Goal: Task Accomplishment & Management: Manage account settings

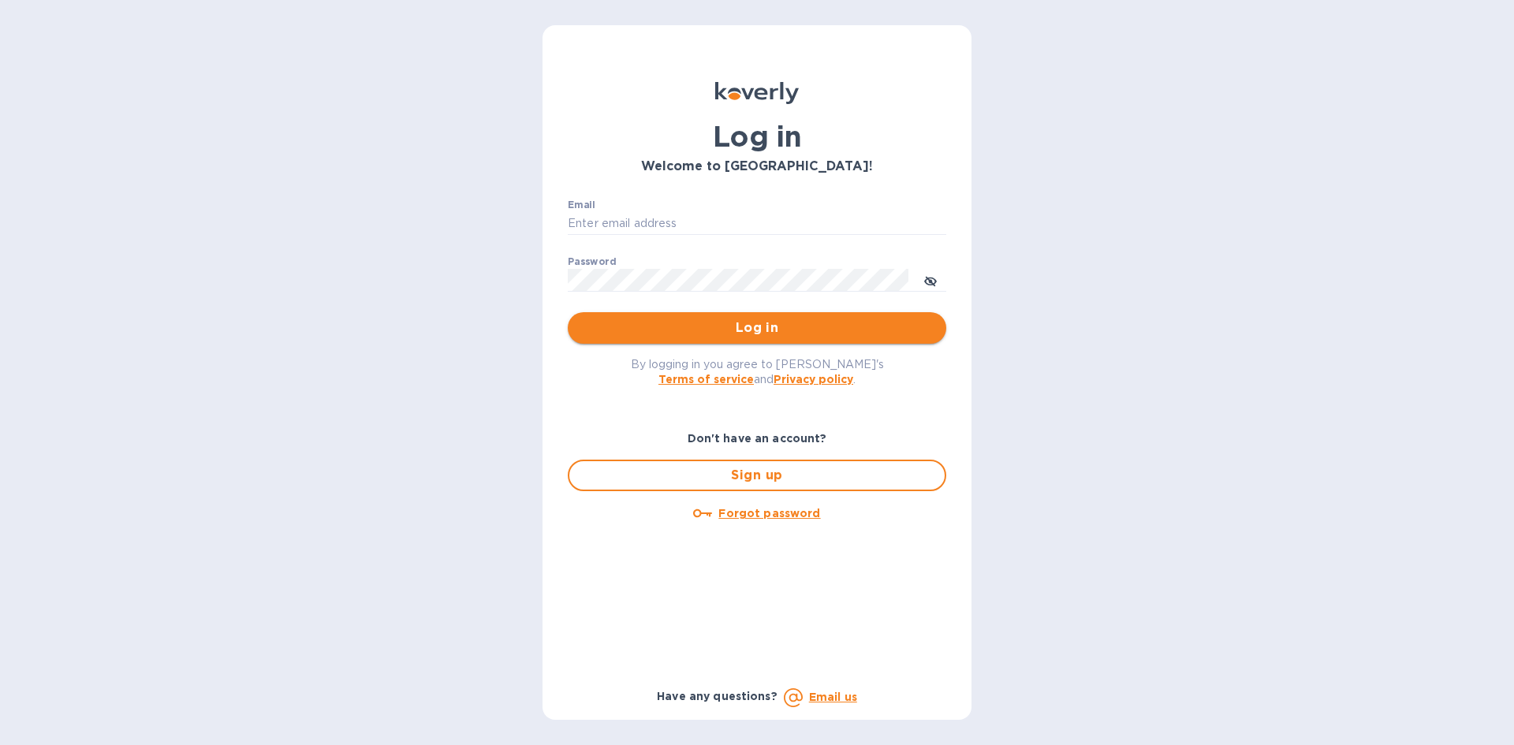
type input "[EMAIL_ADDRESS][DOMAIN_NAME]"
click at [865, 343] on button "Log in" at bounding box center [757, 328] width 379 height 32
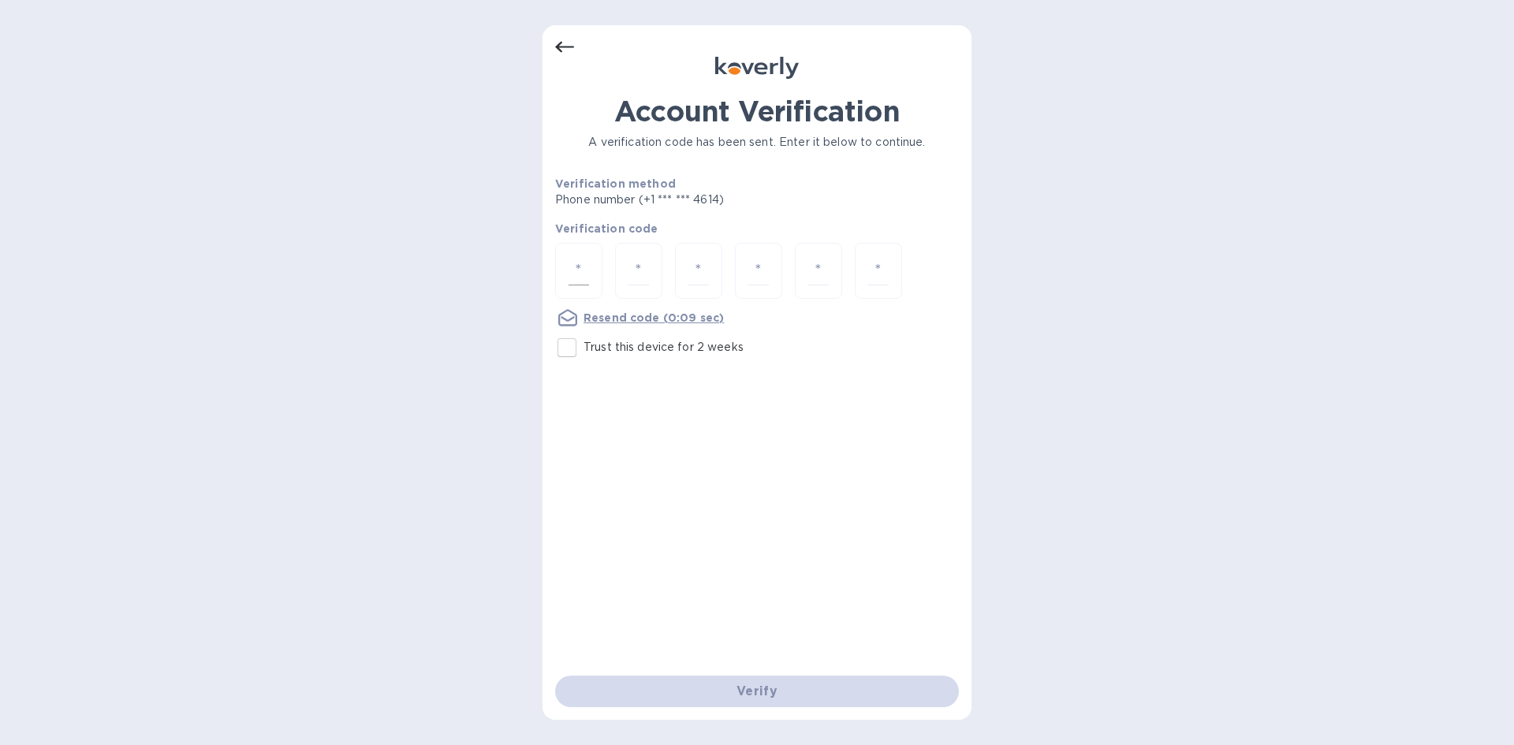
click at [568, 278] on div at bounding box center [578, 271] width 47 height 56
type input "2"
type input "8"
type input "0"
type input "7"
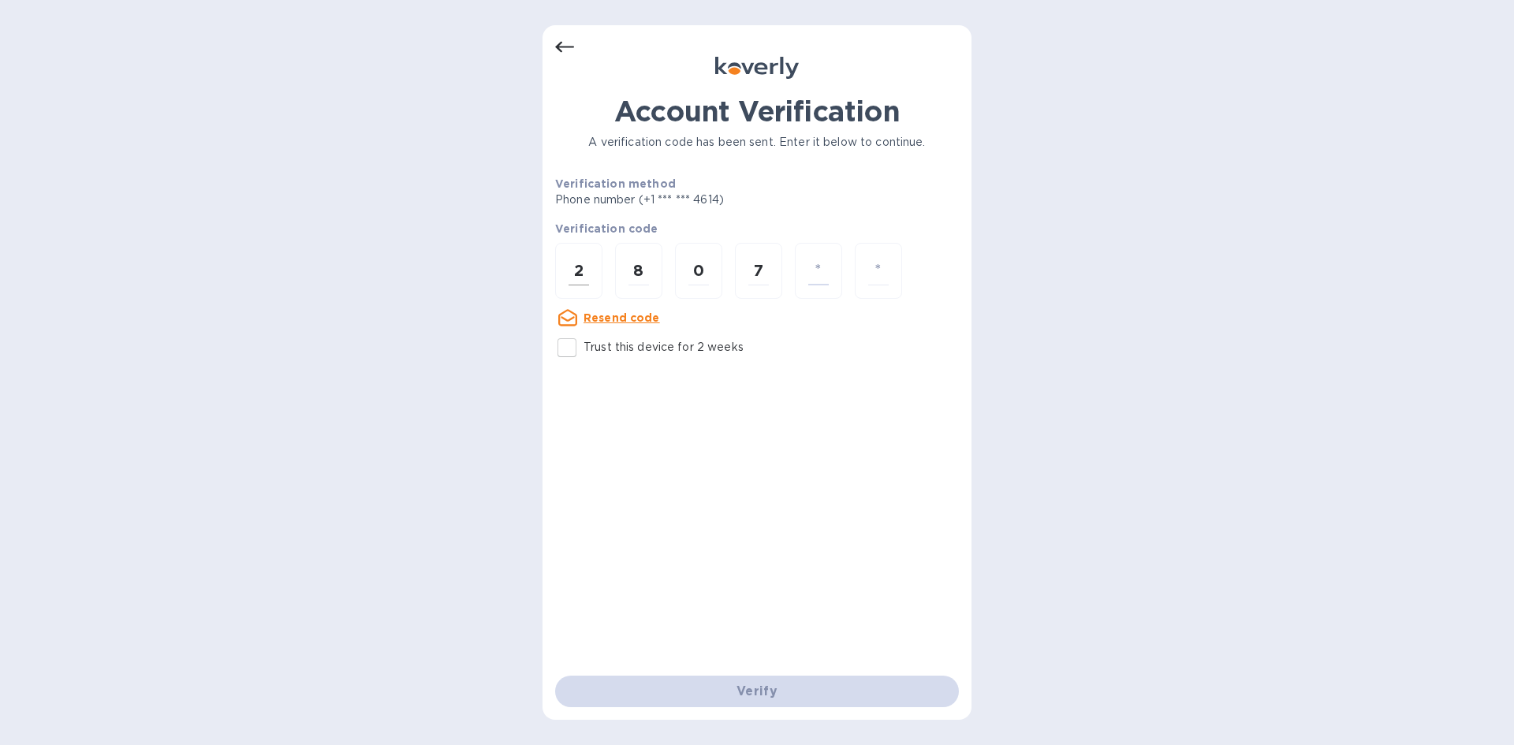
type input "1"
